Goal: Task Accomplishment & Management: Complete application form

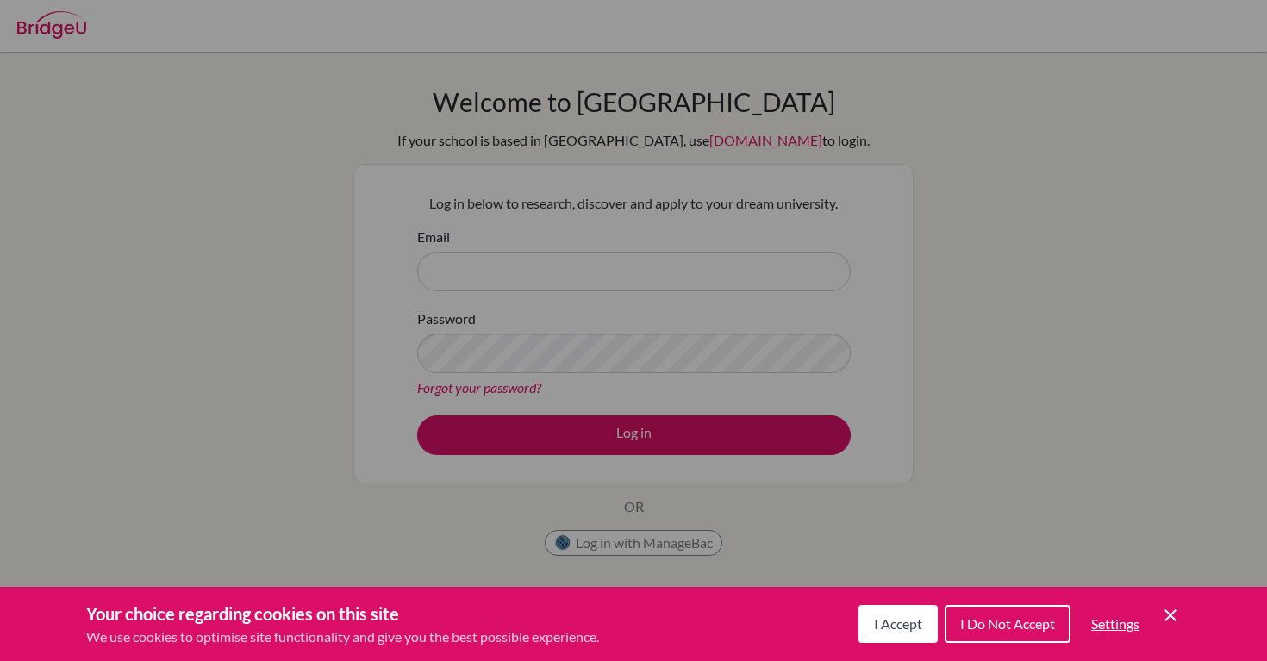
click at [997, 622] on span "I Do Not Accept" at bounding box center [1007, 623] width 95 height 16
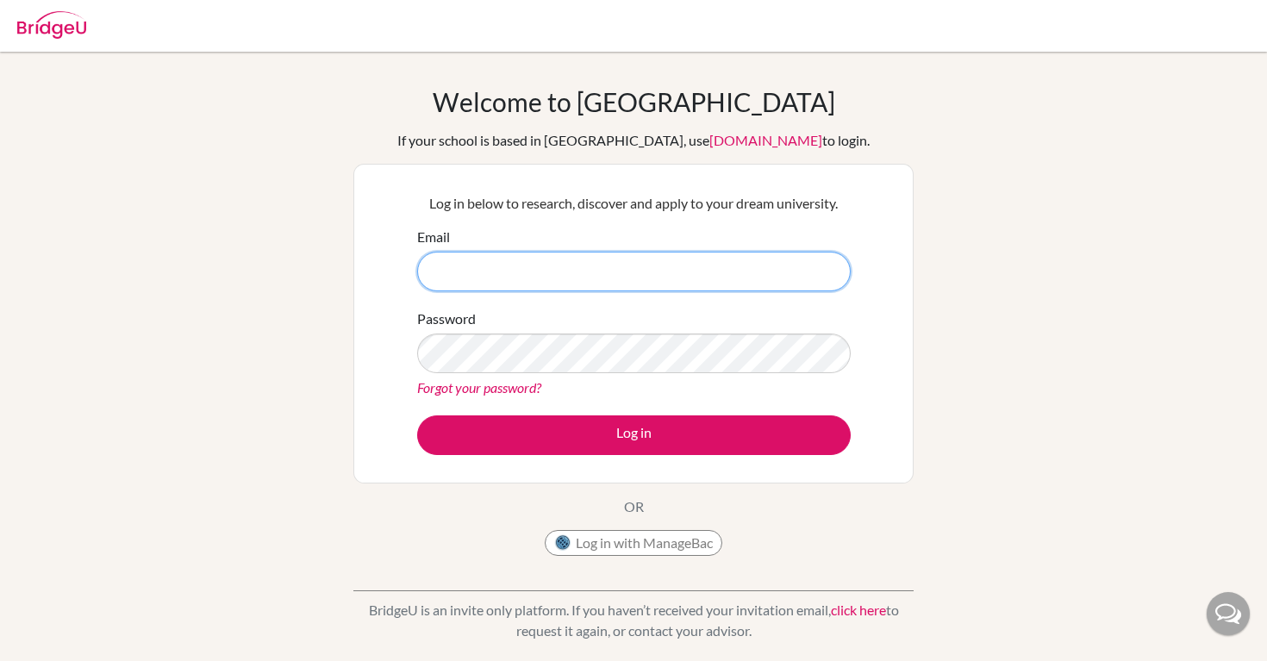
click at [516, 271] on input "Email" at bounding box center [634, 272] width 434 height 40
click at [1139, 73] on div "Welcome to BridgeU If your school is based in China, use app.bridge-u.com.cn to…" at bounding box center [633, 368] width 1267 height 633
click at [553, 277] on input "seohyun.kim" at bounding box center [634, 272] width 434 height 40
click at [673, 271] on input "seohyun.kim@students.aobajapan" at bounding box center [634, 272] width 434 height 40
type input "[DOMAIN_NAME][EMAIL_ADDRESS][PERSON_NAME][DOMAIN_NAME]"
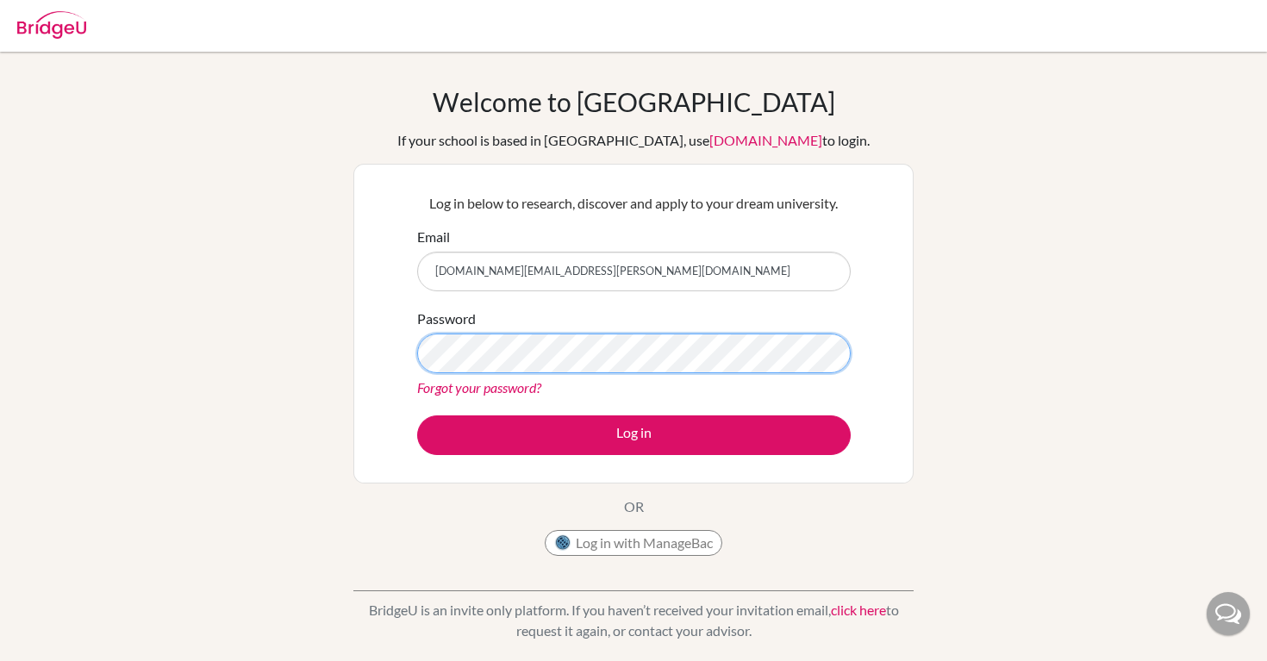
click at [417, 416] on button "Log in" at bounding box center [634, 436] width 434 height 40
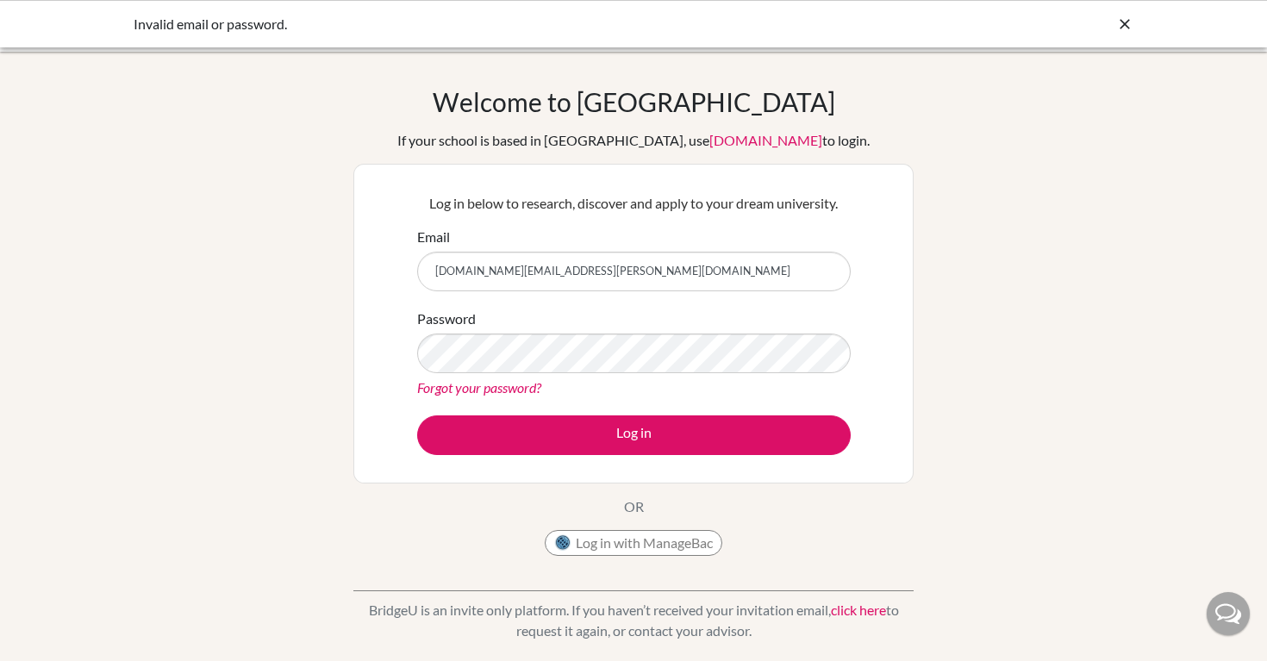
scroll to position [1, 0]
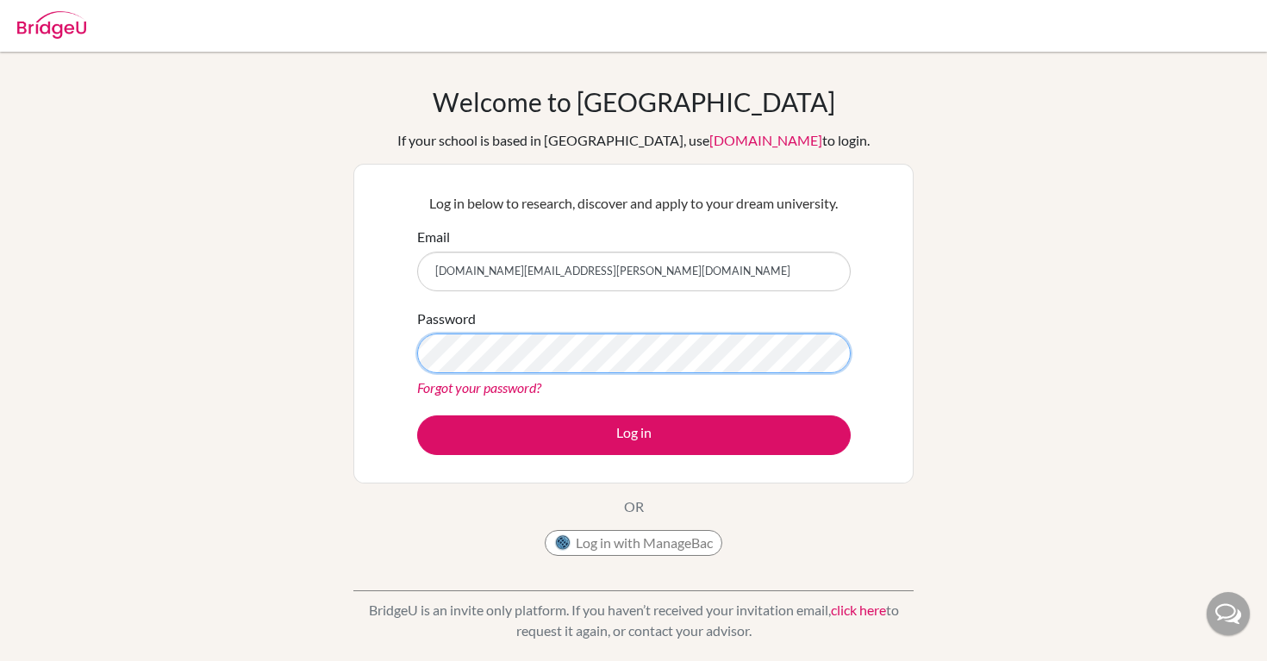
click at [417, 416] on button "Log in" at bounding box center [634, 436] width 434 height 40
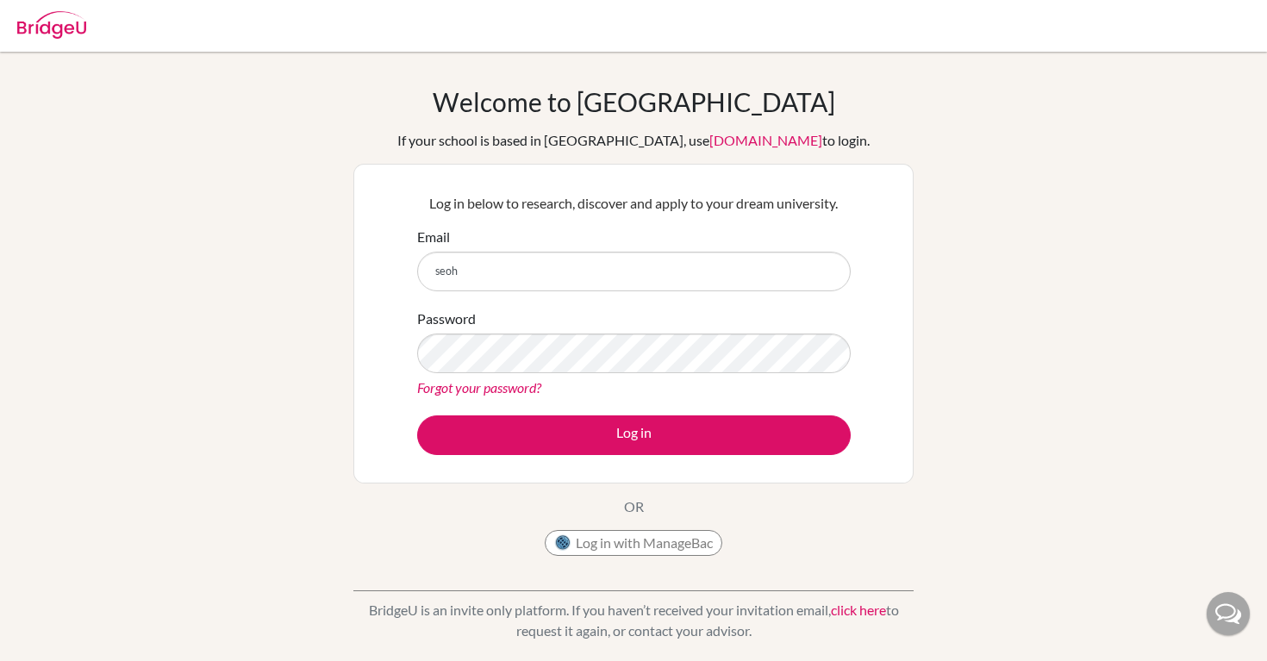
type input "[DOMAIN_NAME][EMAIL_ADDRESS][PERSON_NAME][DOMAIN_NAME]"
click at [504, 389] on link "Forgot your password?" at bounding box center [479, 387] width 124 height 16
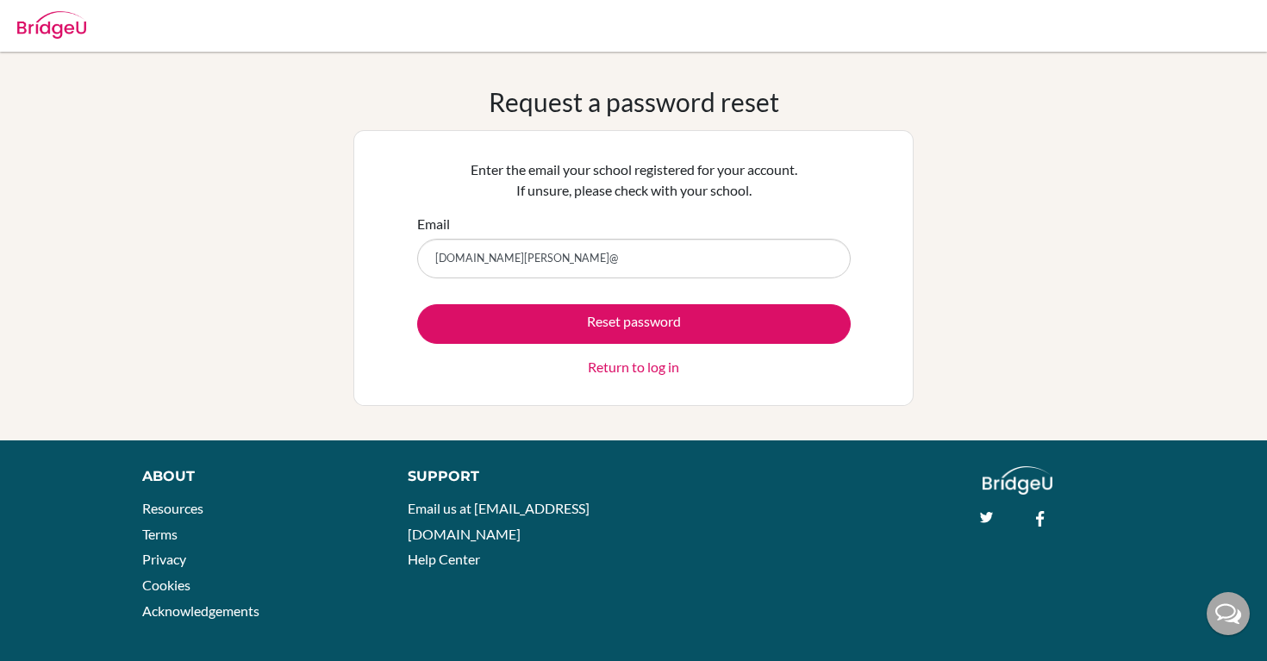
click at [1133, 102] on div "Request a password reset Enter the email your school registered for your accoun…" at bounding box center [633, 246] width 1267 height 320
click at [609, 267] on input "seohyun.kim@" at bounding box center [634, 259] width 434 height 40
type input "[DOMAIN_NAME][EMAIL_ADDRESS][PERSON_NAME][DOMAIN_NAME]"
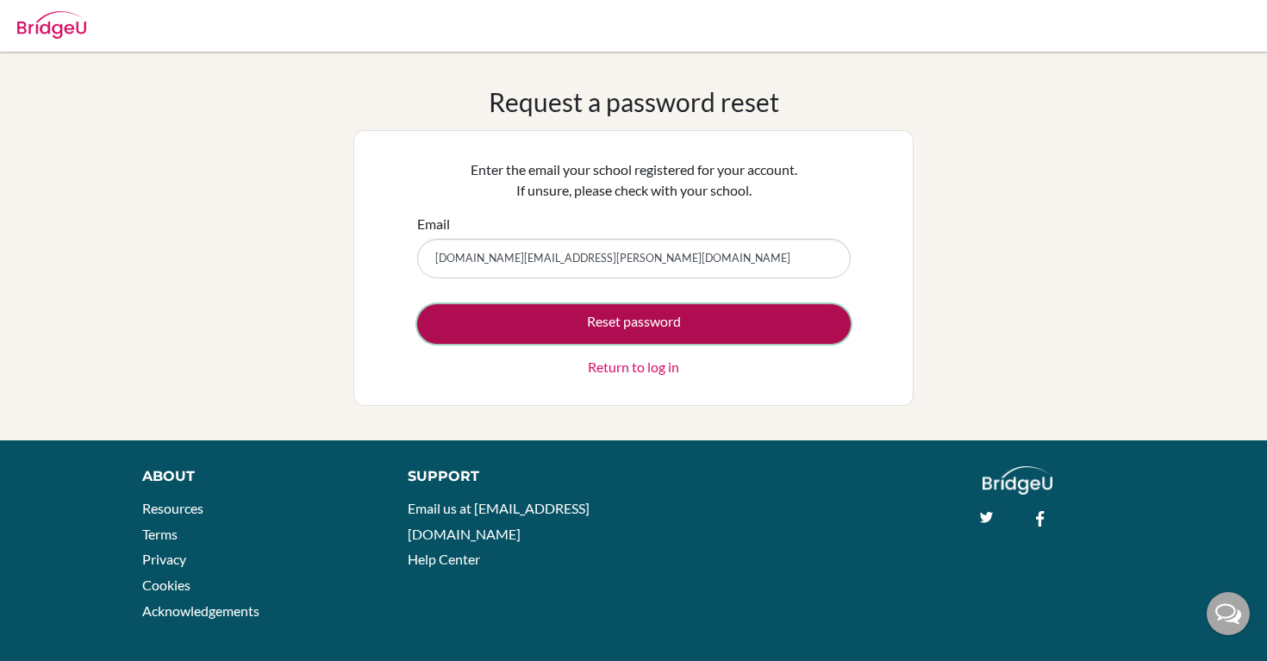
click at [605, 324] on button "Reset password" at bounding box center [634, 324] width 434 height 40
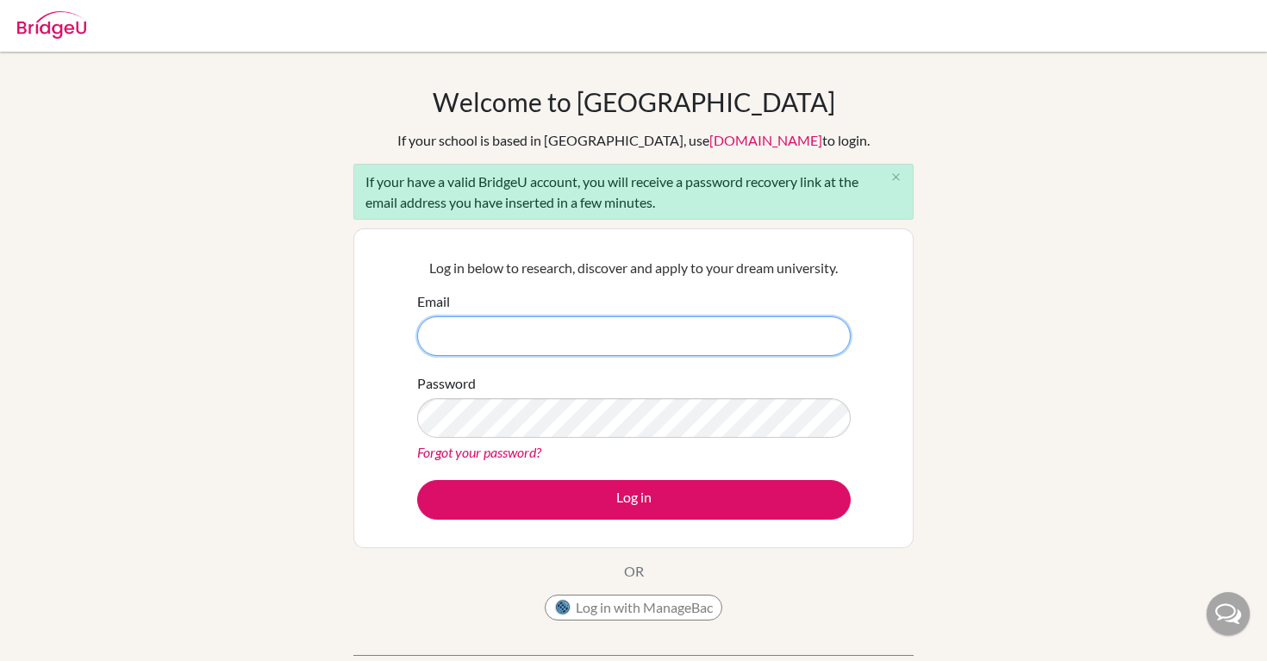
click at [720, 317] on input "Email" at bounding box center [634, 336] width 434 height 40
type input "[DOMAIN_NAME][EMAIL_ADDRESS][PERSON_NAME][DOMAIN_NAME]"
click at [603, 380] on div "Password Forgot your password?" at bounding box center [634, 418] width 434 height 90
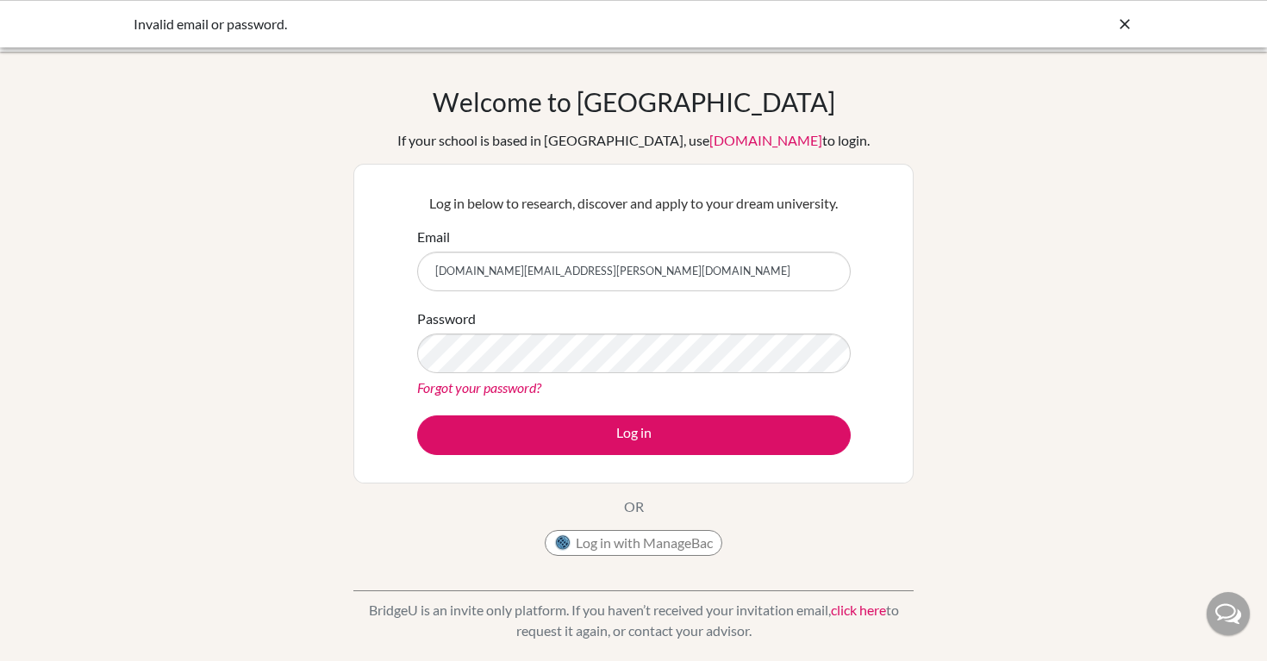
click at [496, 383] on link "Forgot your password?" at bounding box center [479, 387] width 124 height 16
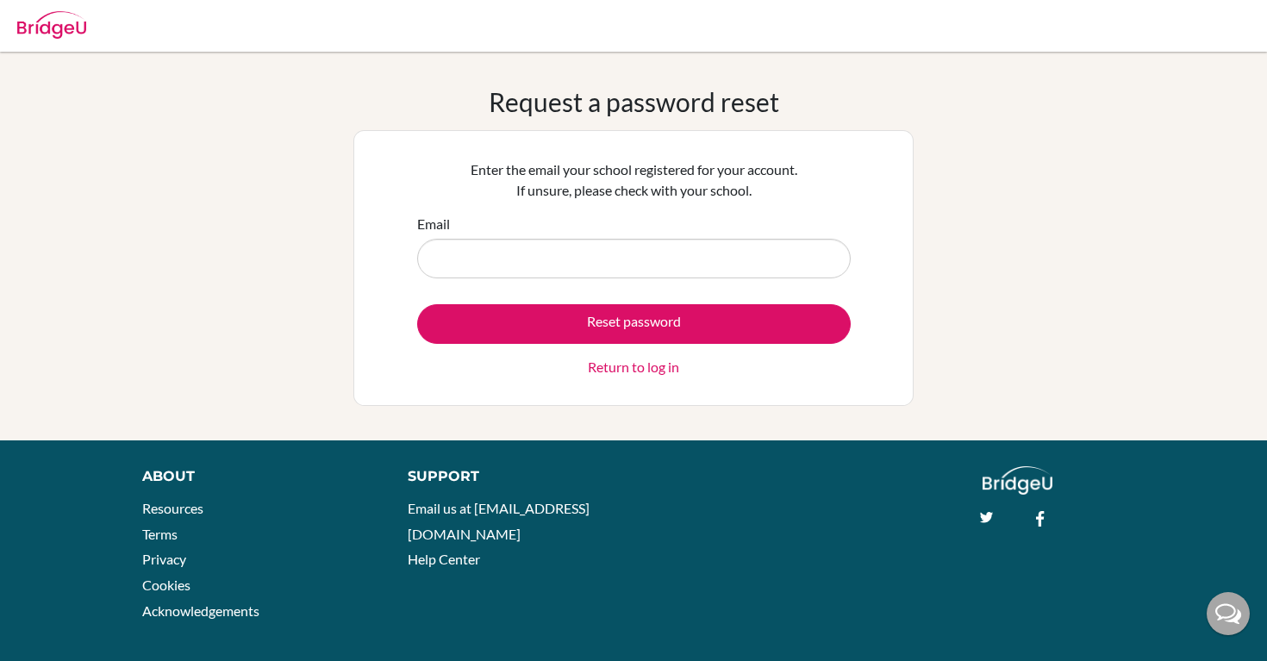
click at [611, 259] on input "Email" at bounding box center [634, 259] width 434 height 40
type input "[DOMAIN_NAME][EMAIL_ADDRESS][PERSON_NAME][DOMAIN_NAME]"
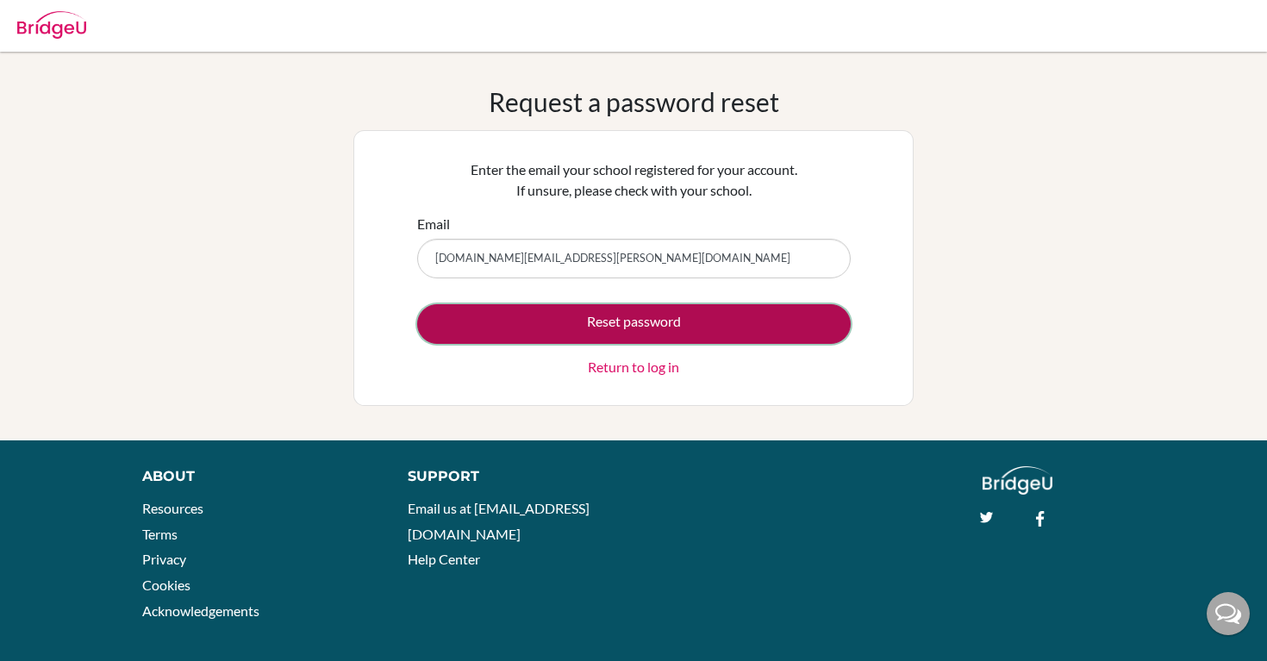
click at [593, 313] on button "Reset password" at bounding box center [634, 324] width 434 height 40
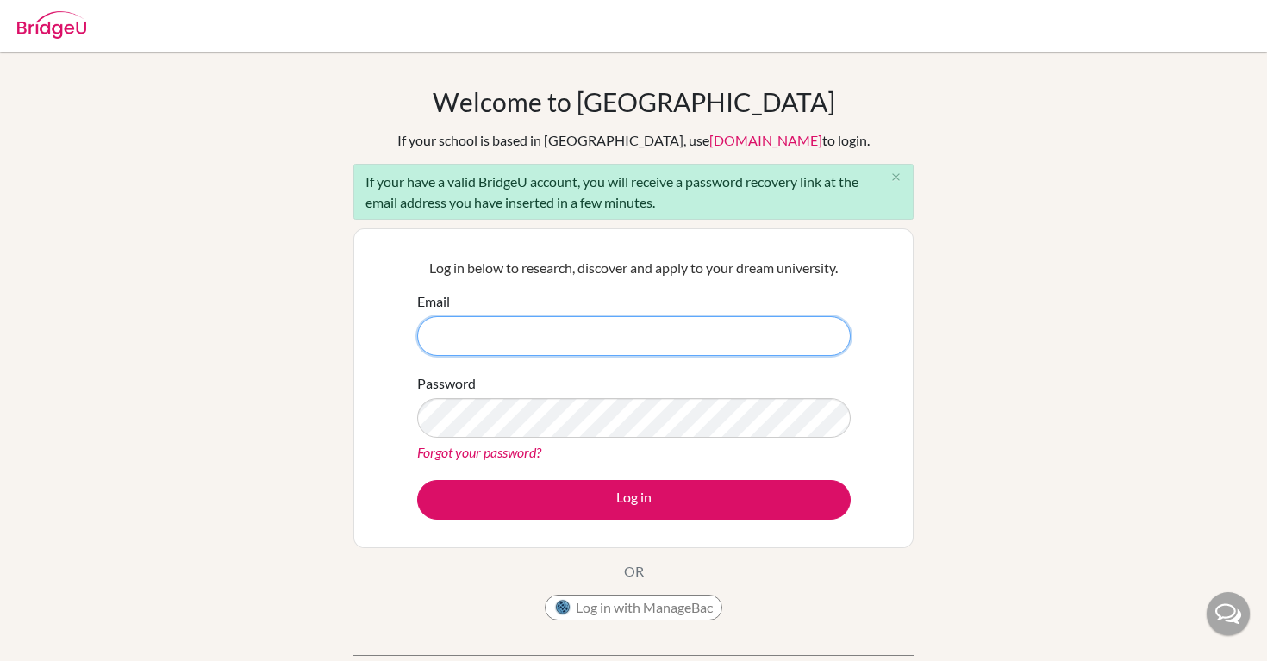
click at [509, 338] on input "Email" at bounding box center [634, 336] width 434 height 40
type input "[DOMAIN_NAME][EMAIL_ADDRESS][PERSON_NAME][DOMAIN_NAME]"
click at [490, 452] on link "Forgot your password?" at bounding box center [479, 452] width 124 height 16
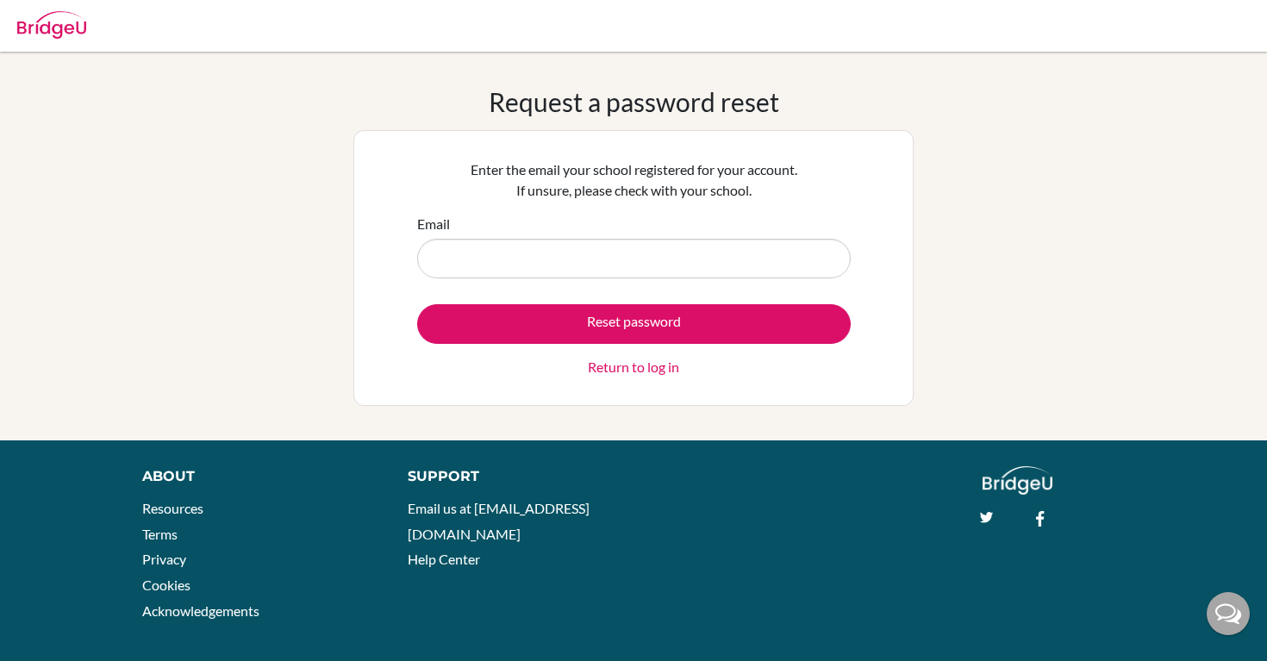
click at [565, 265] on input "Email" at bounding box center [634, 259] width 434 height 40
type input "[DOMAIN_NAME][EMAIL_ADDRESS][PERSON_NAME][DOMAIN_NAME]"
click at [708, 465] on footer "About Resources Terms Privacy Cookies Acknowledgements Support Email us at hi@b…" at bounding box center [633, 557] width 1267 height 235
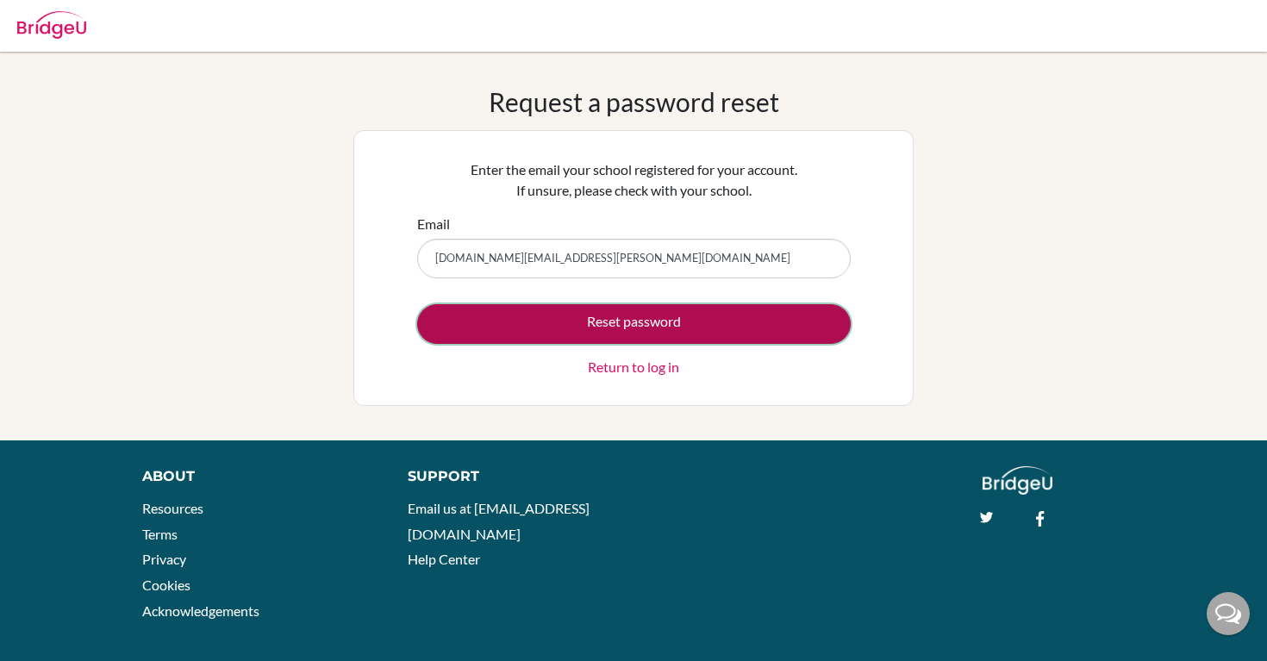
click at [726, 323] on button "Reset password" at bounding box center [634, 324] width 434 height 40
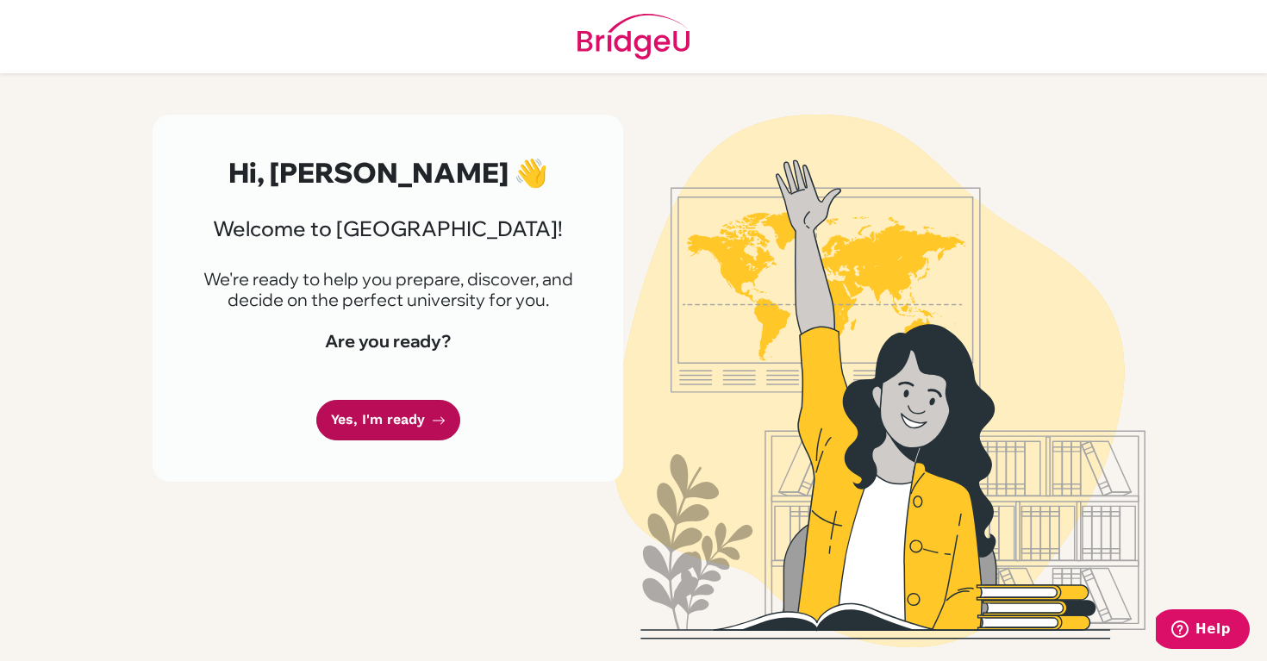
click at [412, 419] on link "Yes, I'm ready" at bounding box center [388, 420] width 144 height 41
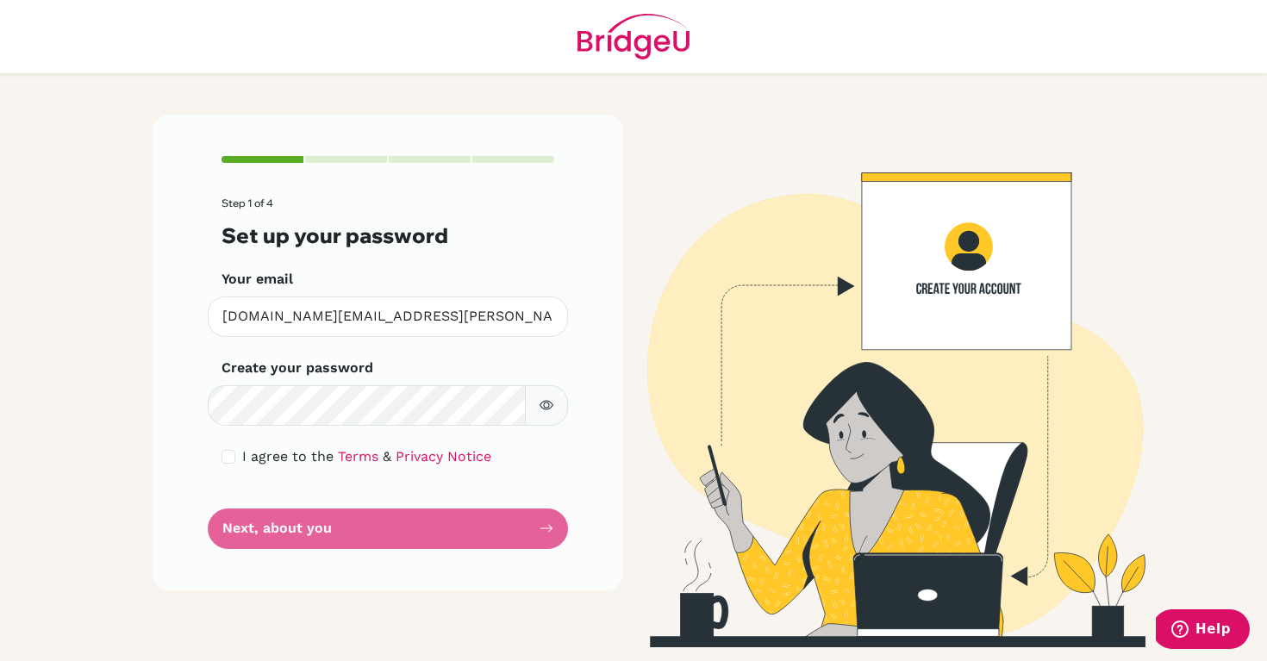
click at [543, 417] on button "button" at bounding box center [546, 405] width 43 height 41
click at [540, 409] on icon "button" at bounding box center [547, 405] width 14 height 14
click at [228, 453] on input "checkbox" at bounding box center [229, 457] width 14 height 14
checkbox input "true"
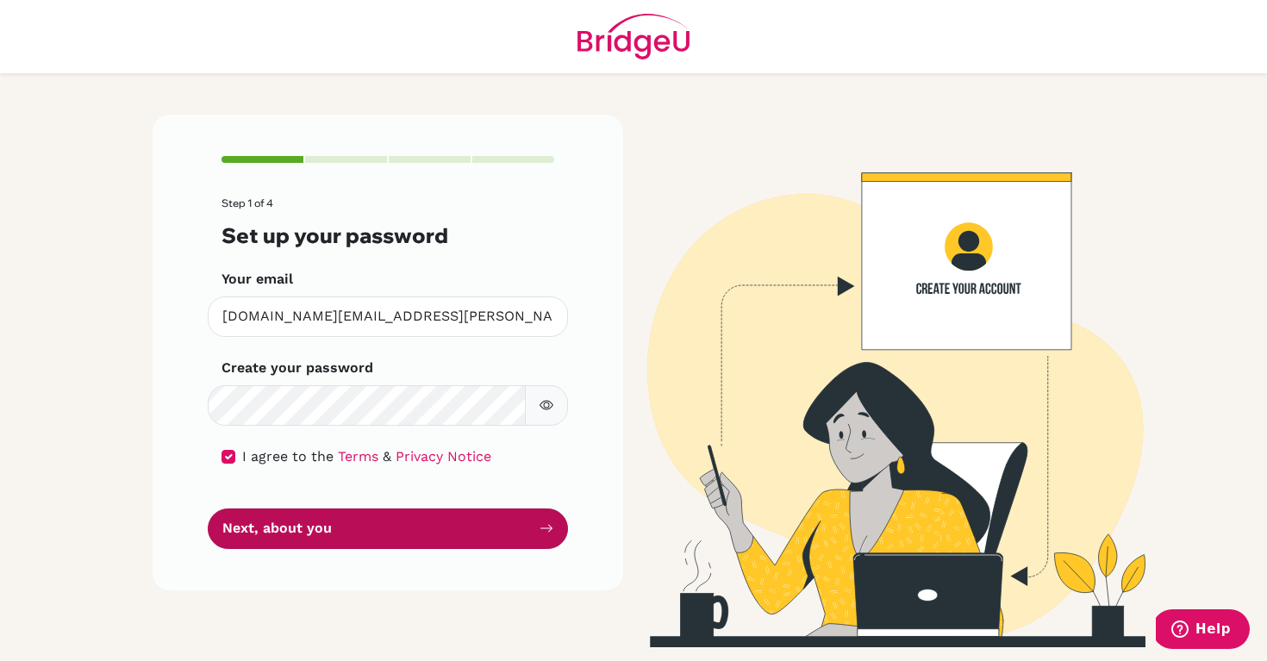
click at [303, 528] on button "Next, about you" at bounding box center [388, 529] width 360 height 41
